Goal: Consume media (video, audio): Consume media (video, audio)

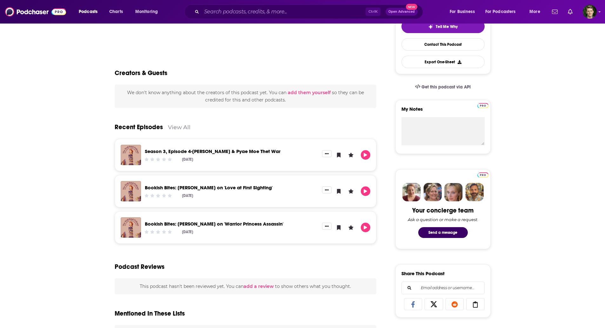
scroll to position [159, 0]
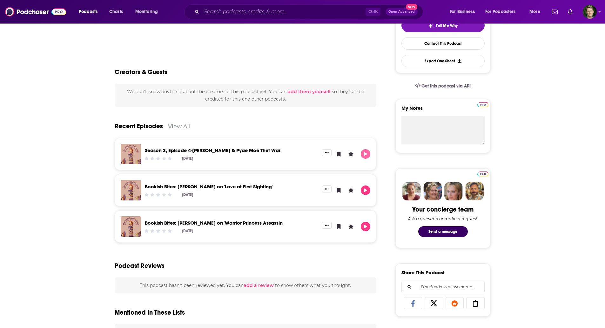
click at [366, 153] on icon "Play" at bounding box center [365, 154] width 3 height 4
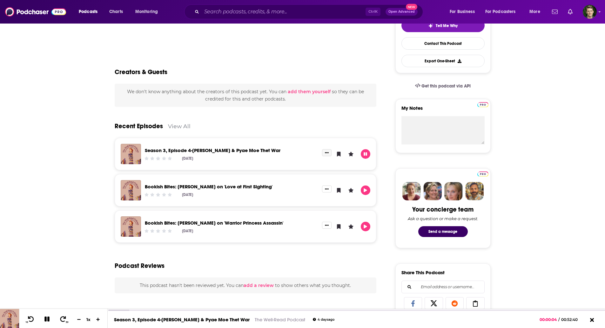
click at [330, 151] on button "Show More Button" at bounding box center [327, 152] width 10 height 7
click at [298, 164] on link "View Episode" at bounding box center [305, 165] width 61 height 12
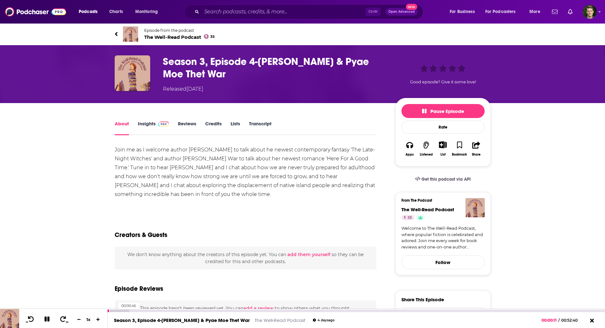
click at [115, 309] on div at bounding box center [118, 310] width 21 height 3
click at [124, 311] on div at bounding box center [125, 310] width 35 height 3
click at [135, 310] on div at bounding box center [125, 310] width 35 height 3
click at [123, 310] on div at bounding box center [122, 310] width 28 height 3
click at [30, 319] on icon at bounding box center [31, 319] width 8 height 6
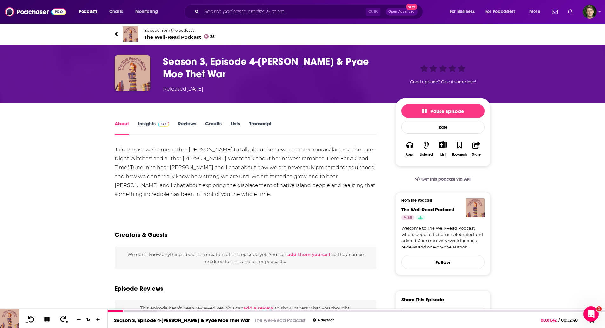
click at [28, 316] on icon at bounding box center [31, 319] width 8 height 6
click at [87, 320] on div "1 x" at bounding box center [88, 318] width 11 height 5
click at [94, 320] on button at bounding box center [98, 319] width 10 height 6
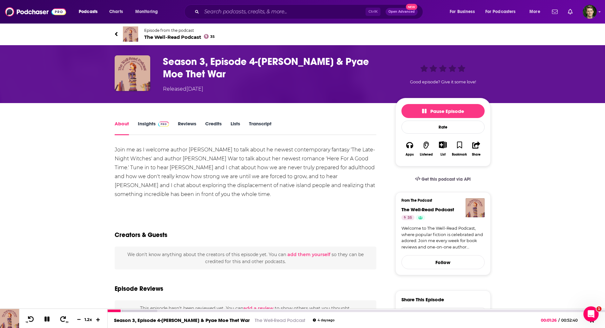
click at [94, 320] on button at bounding box center [98, 319] width 10 height 6
drag, startPoint x: 244, startPoint y: 286, endPoint x: 217, endPoint y: 209, distance: 80.9
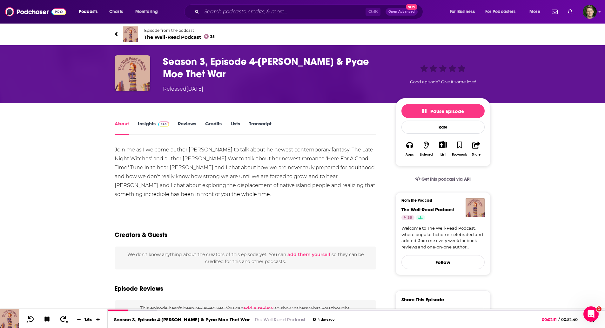
click at [63, 318] on icon at bounding box center [63, 319] width 8 height 6
click at [63, 321] on icon at bounding box center [63, 319] width 8 height 6
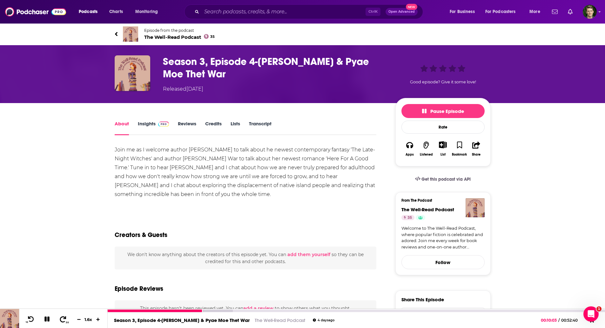
click at [63, 321] on icon at bounding box center [63, 319] width 8 height 6
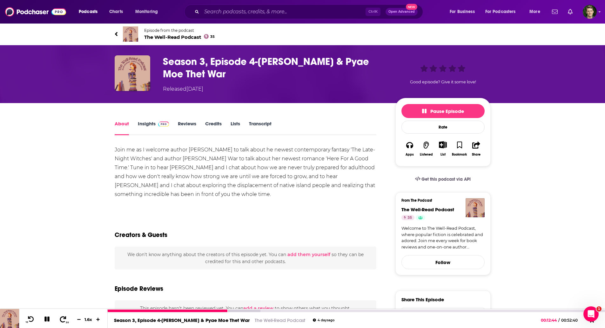
click at [63, 321] on icon at bounding box center [63, 319] width 8 height 6
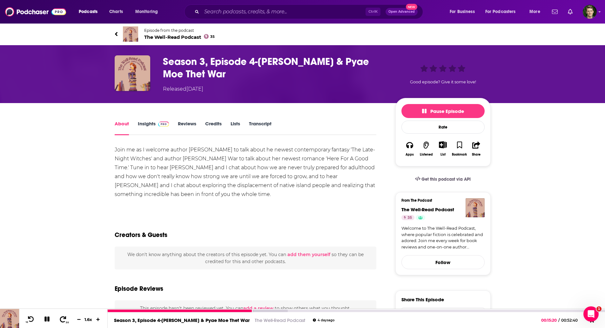
click at [63, 321] on icon at bounding box center [63, 319] width 8 height 6
click at [62, 318] on icon at bounding box center [63, 319] width 8 height 6
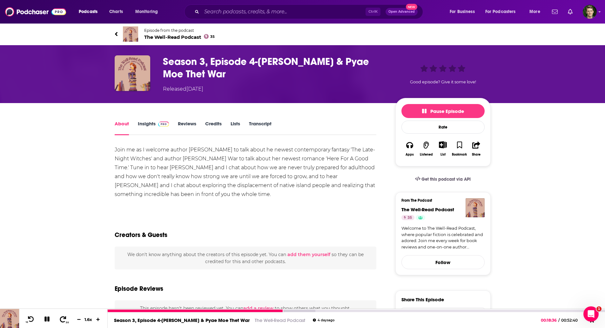
click at [62, 318] on icon at bounding box center [63, 319] width 8 height 6
click at [62, 316] on icon at bounding box center [63, 319] width 6 height 6
click at [62, 317] on icon at bounding box center [63, 319] width 8 height 6
click at [62, 317] on icon at bounding box center [63, 319] width 6 height 6
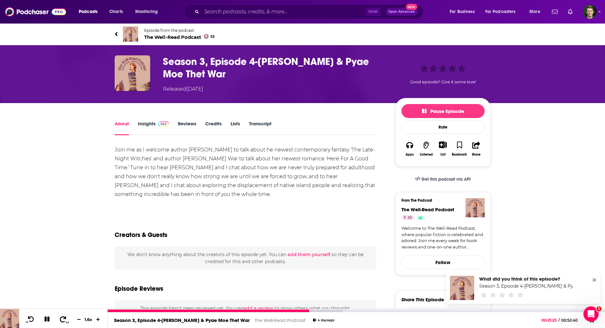
click at [62, 317] on icon at bounding box center [63, 319] width 6 height 6
click at [61, 318] on icon at bounding box center [63, 319] width 8 height 6
click at [36, 317] on button "10" at bounding box center [30, 319] width 13 height 9
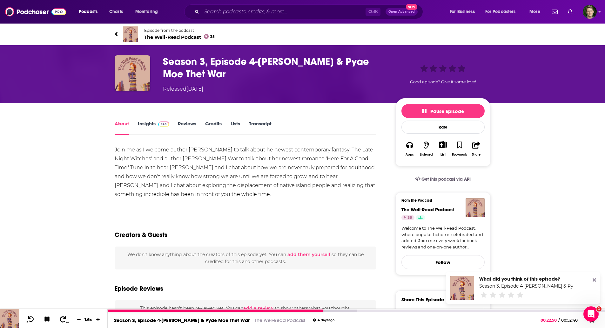
click at [64, 320] on icon at bounding box center [63, 319] width 8 height 6
click at [64, 321] on icon at bounding box center [63, 319] width 8 height 6
click at [64, 320] on icon at bounding box center [63, 319] width 8 height 6
click at [67, 317] on button "30" at bounding box center [63, 319] width 13 height 9
click at [64, 323] on button "30" at bounding box center [63, 319] width 13 height 9
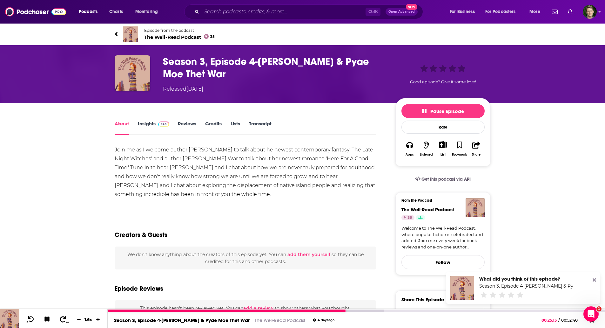
click at [64, 323] on button "30" at bounding box center [63, 319] width 13 height 9
click at [64, 322] on icon at bounding box center [63, 319] width 8 height 6
click at [80, 318] on icon at bounding box center [78, 319] width 5 height 4
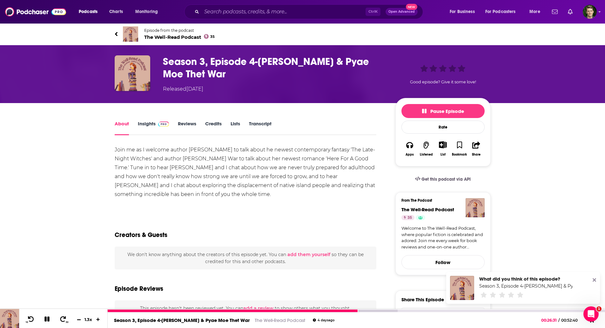
click at [80, 318] on icon at bounding box center [78, 319] width 5 height 4
click at [60, 321] on icon at bounding box center [63, 319] width 8 height 6
click at [62, 320] on icon at bounding box center [63, 319] width 8 height 6
click at [28, 318] on icon at bounding box center [31, 319] width 6 height 6
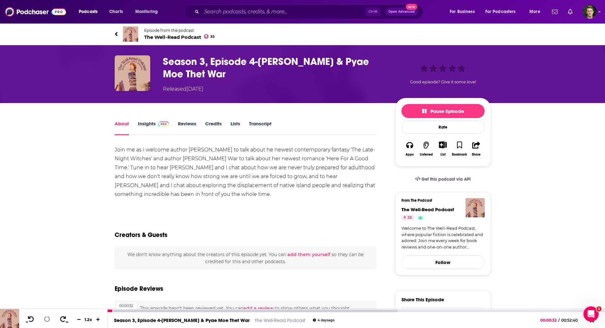
click at [113, 310] on div at bounding box center [110, 310] width 5 height 3
click at [65, 317] on icon at bounding box center [63, 319] width 6 height 6
click at [62, 316] on icon at bounding box center [63, 319] width 6 height 6
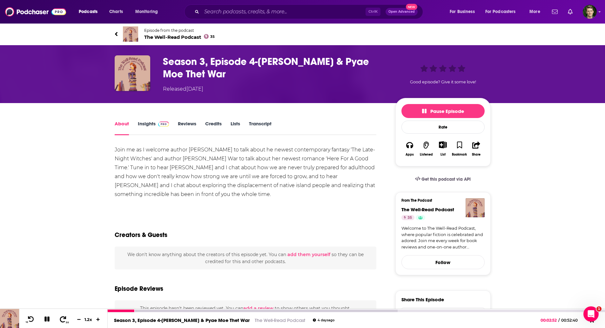
click at [60, 317] on icon at bounding box center [63, 319] width 8 height 6
click at [59, 318] on icon at bounding box center [63, 319] width 8 height 6
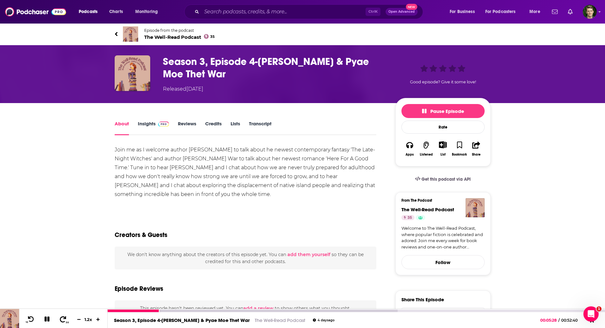
click at [59, 318] on icon at bounding box center [63, 319] width 8 height 6
click at [60, 316] on icon at bounding box center [63, 319] width 8 height 6
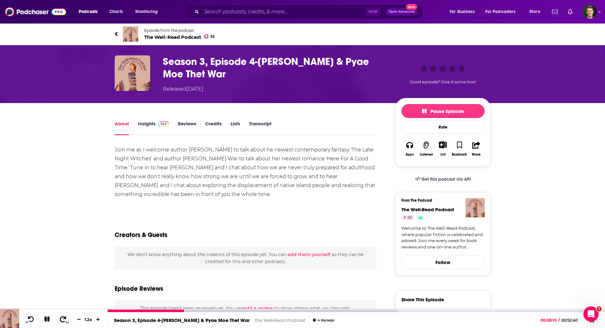
click at [63, 317] on icon at bounding box center [63, 319] width 8 height 6
click at [63, 319] on icon at bounding box center [63, 319] width 8 height 6
click at [30, 318] on icon at bounding box center [31, 319] width 6 height 6
click at [67, 319] on button "30" at bounding box center [63, 319] width 13 height 9
click at [67, 318] on button "30" at bounding box center [63, 319] width 13 height 9
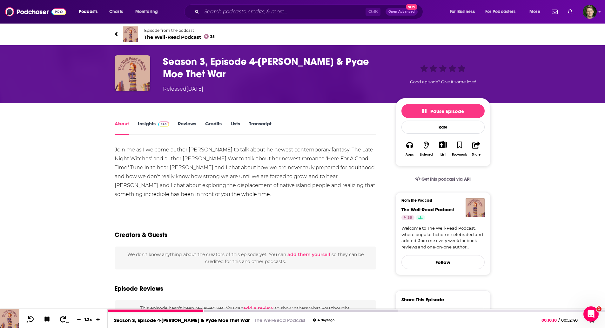
click at [65, 320] on icon at bounding box center [63, 319] width 8 height 6
click at [67, 318] on button "30" at bounding box center [63, 319] width 13 height 9
click at [67, 317] on button "30" at bounding box center [63, 319] width 13 height 9
click at [67, 316] on button "30" at bounding box center [63, 319] width 13 height 9
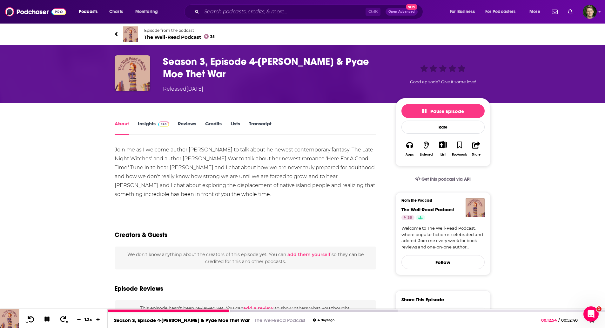
click at [29, 319] on icon at bounding box center [31, 319] width 8 height 6
click at [67, 320] on button "30" at bounding box center [63, 319] width 13 height 9
click at [68, 320] on button "30" at bounding box center [63, 319] width 13 height 9
click at [66, 321] on span "30" at bounding box center [67, 322] width 3 height 3
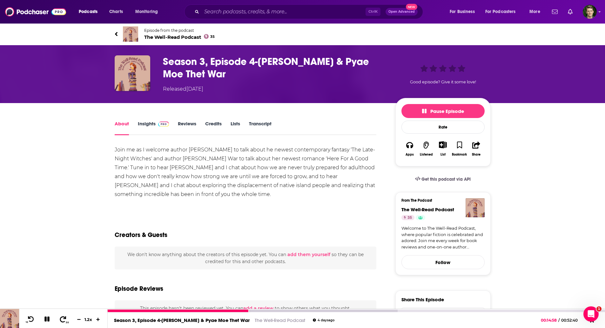
click at [66, 321] on span "30" at bounding box center [67, 322] width 3 height 3
click at [65, 319] on icon at bounding box center [63, 319] width 8 height 6
click at [64, 318] on icon at bounding box center [63, 319] width 6 height 6
click at [476, 309] on div "00:39:01" at bounding box center [357, 310] width 498 height 3
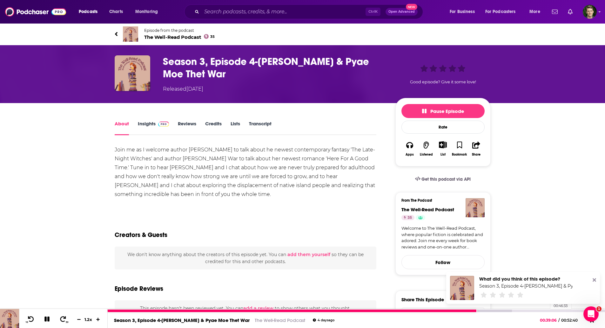
click at [548, 311] on div "00:46:33" at bounding box center [357, 310] width 498 height 3
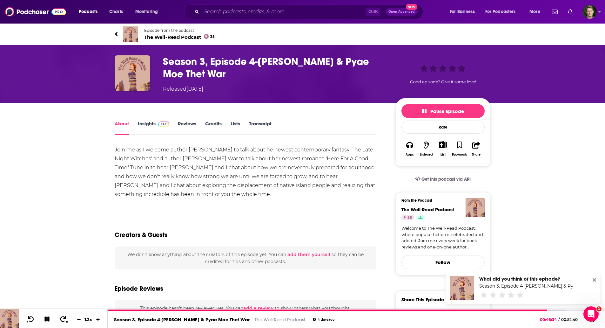
click at [595, 277] on icon at bounding box center [594, 279] width 3 height 5
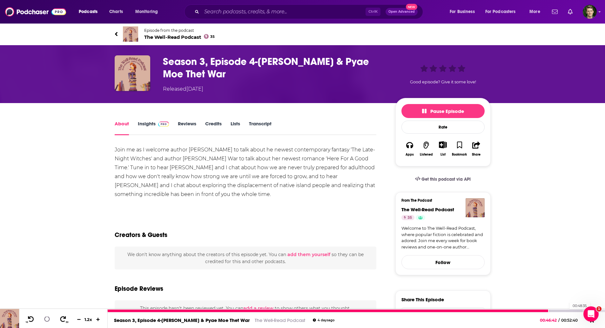
click at [567, 310] on div at bounding box center [345, 310] width 475 height 3
click at [60, 322] on icon at bounding box center [63, 319] width 8 height 6
click at [61, 322] on icon at bounding box center [63, 319] width 8 height 6
click at [63, 320] on icon at bounding box center [63, 319] width 8 height 6
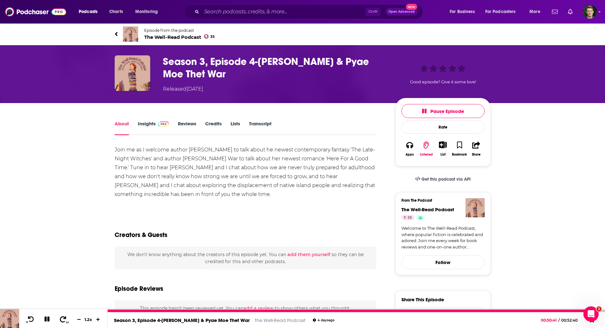
click at [63, 320] on icon at bounding box center [63, 319] width 8 height 6
